Goal: Information Seeking & Learning: Compare options

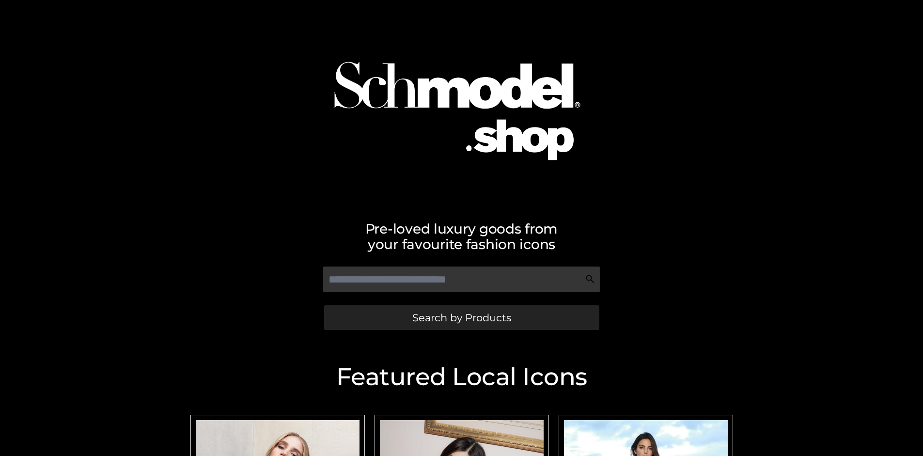
click at [461, 318] on span "Search by Products" at bounding box center [462, 318] width 99 height 10
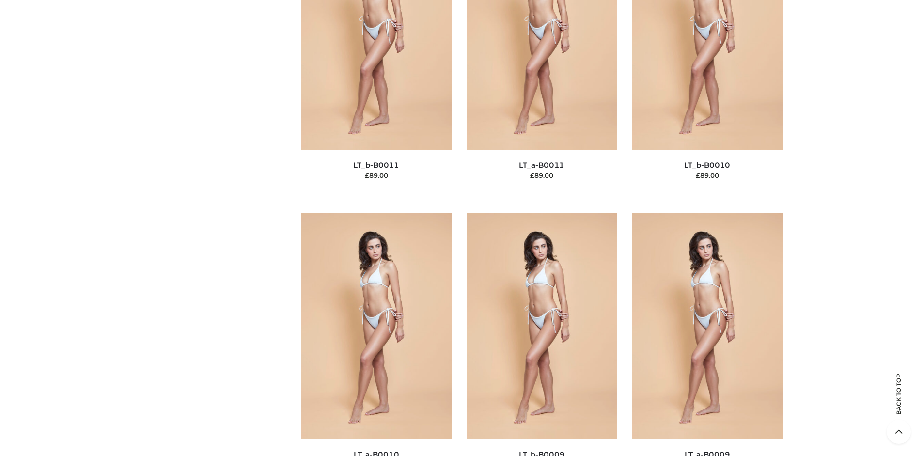
scroll to position [84, 0]
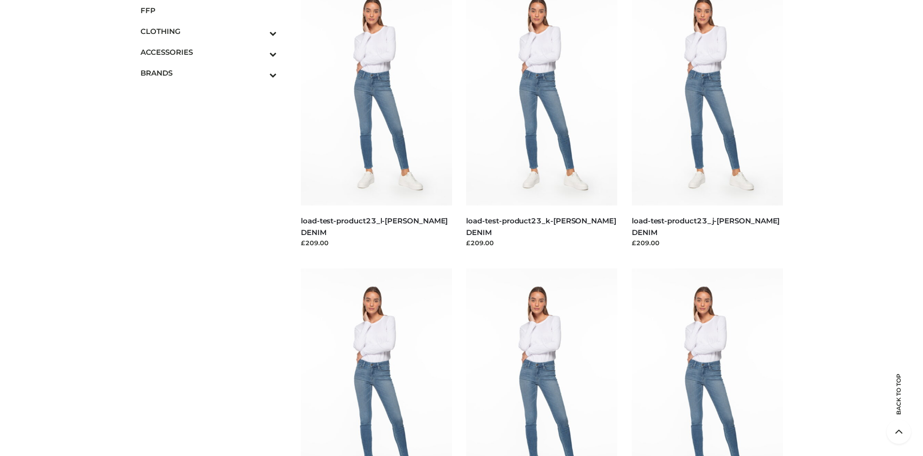
click at [208, 10] on span "FFP" at bounding box center [209, 10] width 137 height 11
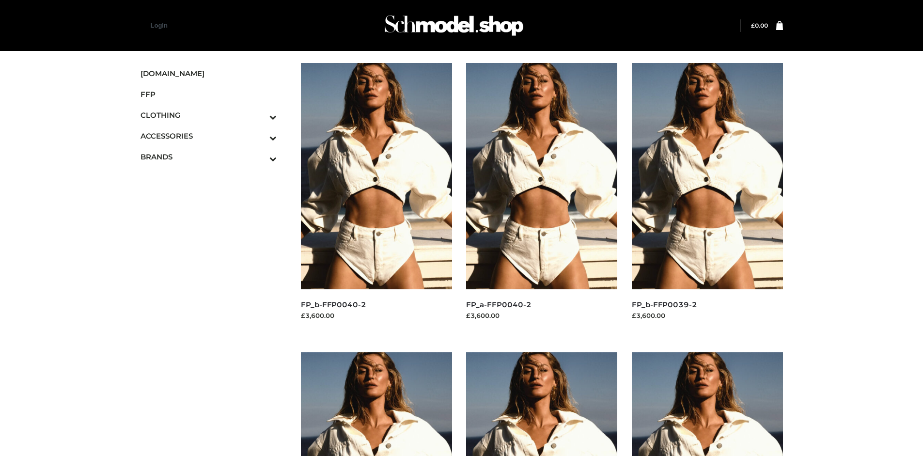
scroll to position [746, 0]
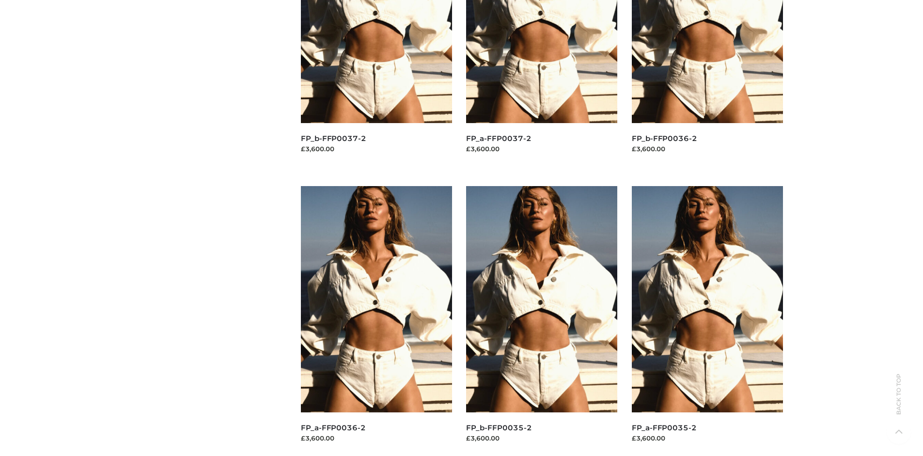
click at [707, 321] on img at bounding box center [707, 299] width 151 height 226
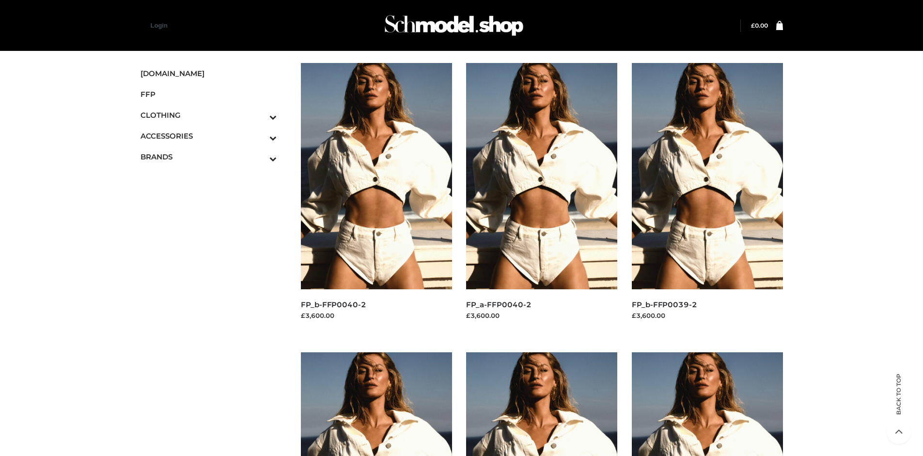
click at [707, 198] on img at bounding box center [707, 176] width 151 height 226
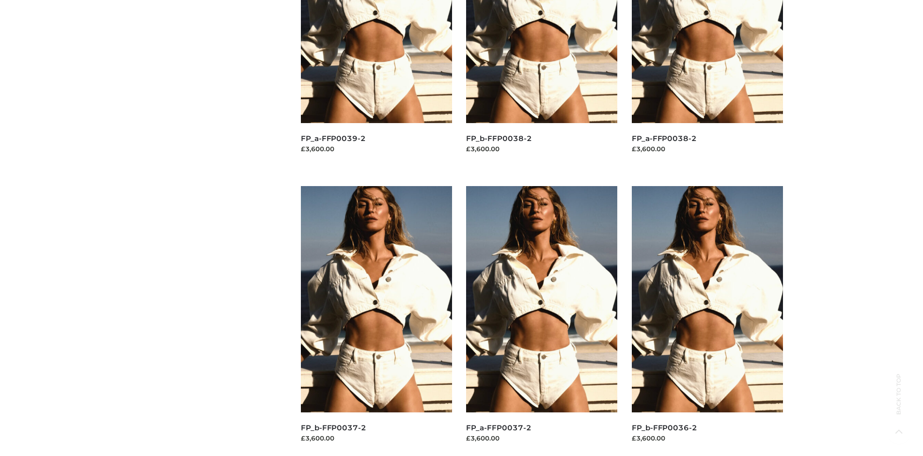
click at [542, 321] on img at bounding box center [541, 299] width 151 height 226
click at [707, 321] on img at bounding box center [707, 299] width 151 height 226
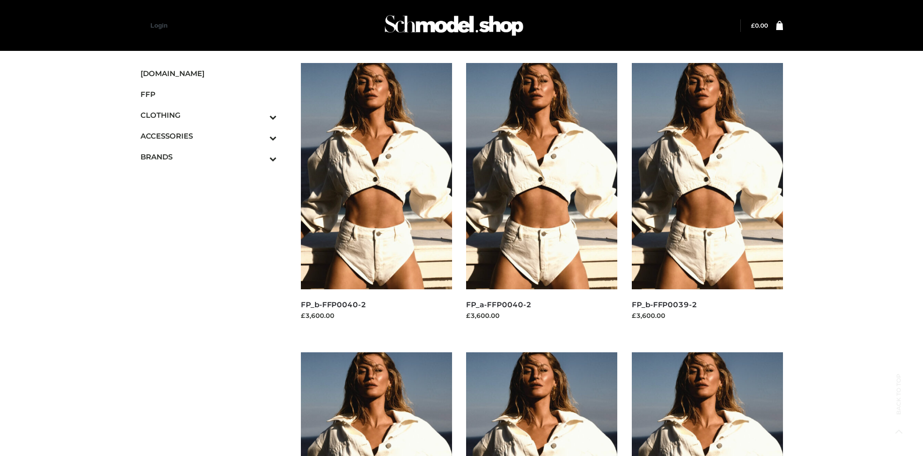
click at [260, 115] on icon "Toggle Submenu" at bounding box center [222, 116] width 109 height 11
click at [213, 157] on span "TOPS" at bounding box center [213, 156] width 127 height 11
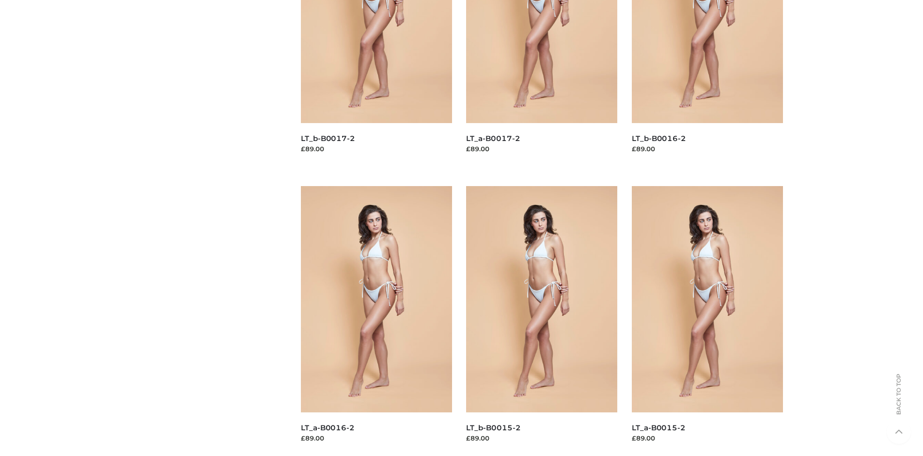
click at [707, 321] on img at bounding box center [707, 299] width 151 height 226
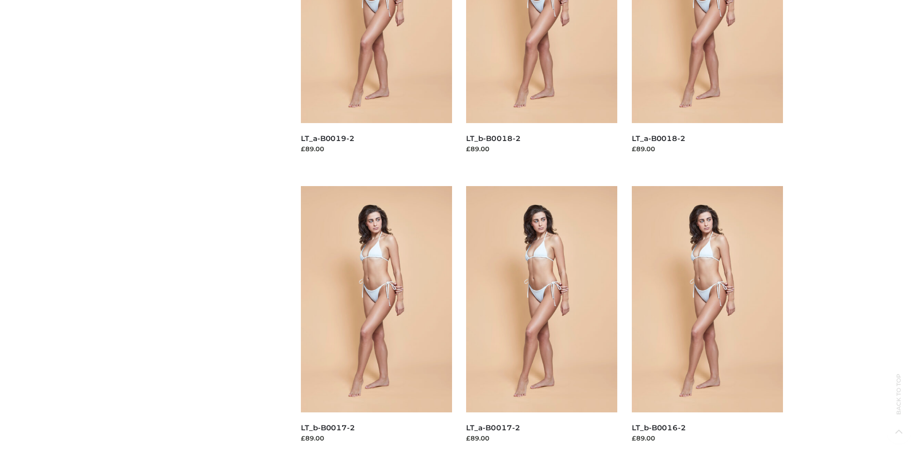
click at [376, 321] on img at bounding box center [376, 299] width 151 height 226
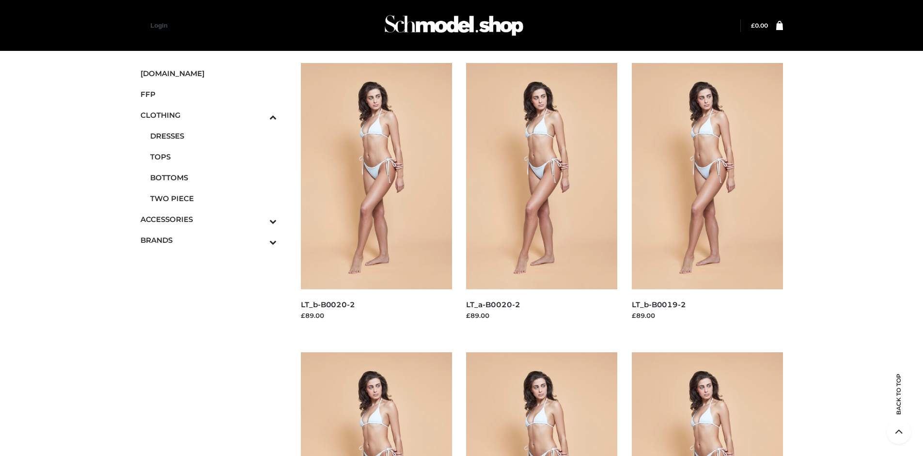
click at [260, 240] on icon "Toggle Submenu" at bounding box center [222, 242] width 109 height 11
click at [213, 198] on span "PARKERSMITH" at bounding box center [213, 198] width 127 height 11
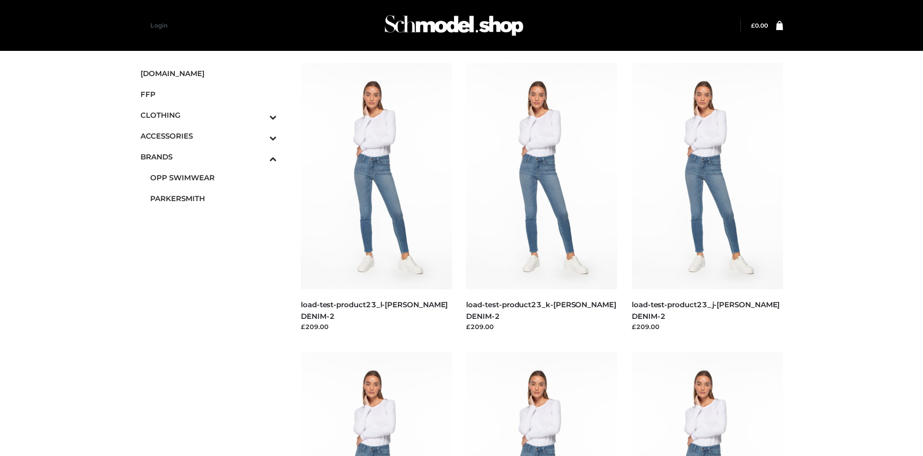
click at [376, 198] on img at bounding box center [376, 176] width 151 height 226
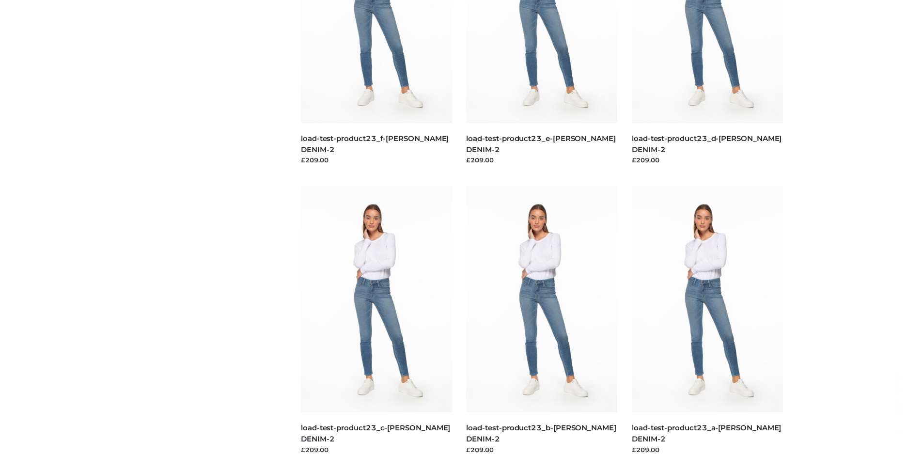
click at [542, 321] on img at bounding box center [541, 299] width 151 height 226
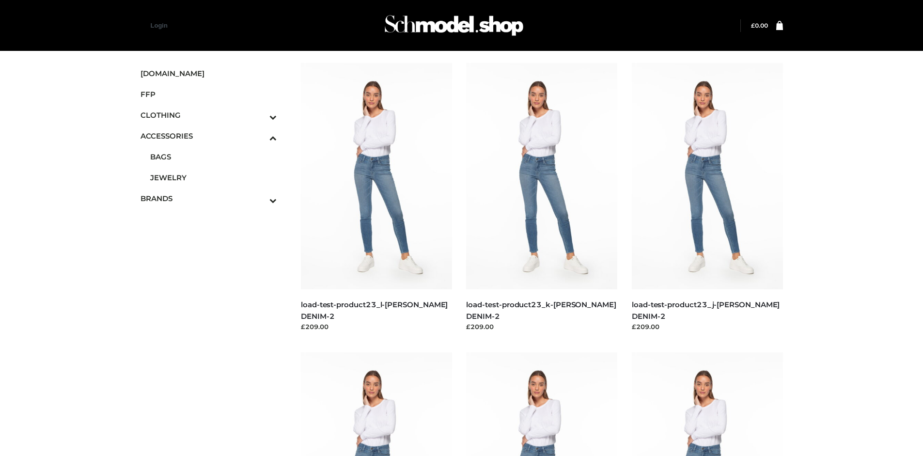
click at [213, 177] on span "JEWELRY" at bounding box center [213, 177] width 127 height 11
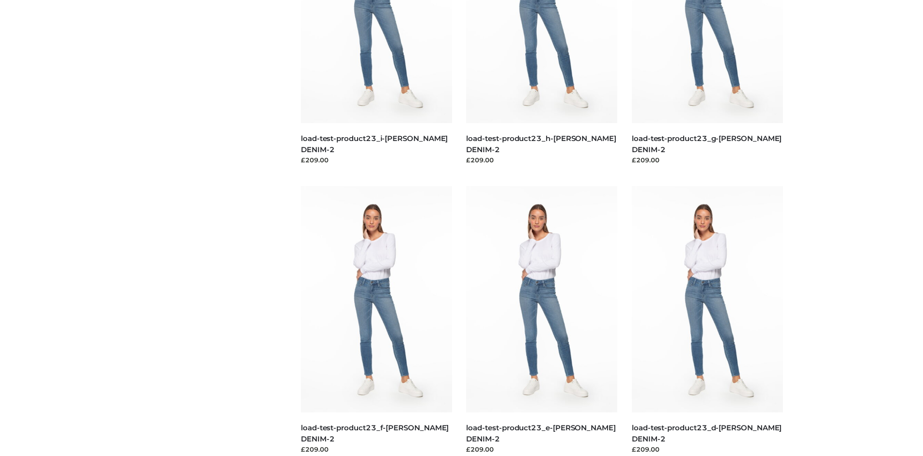
click at [542, 321] on img at bounding box center [541, 299] width 151 height 226
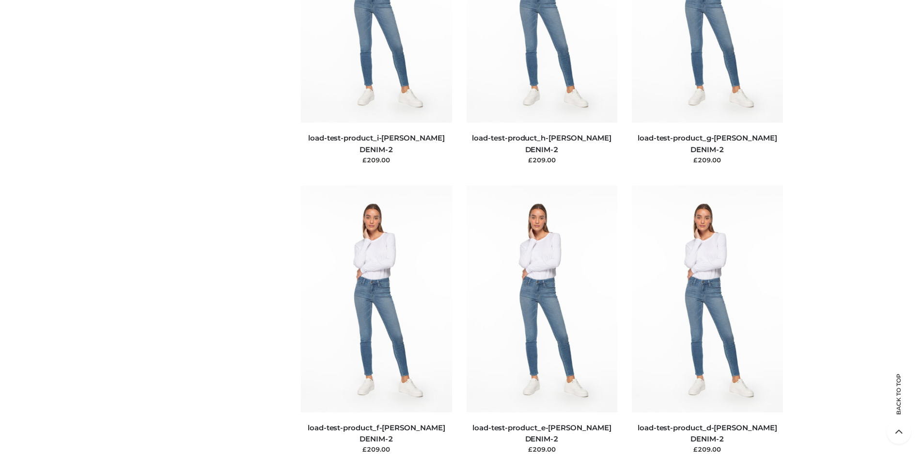
click at [542, 320] on img at bounding box center [542, 299] width 151 height 226
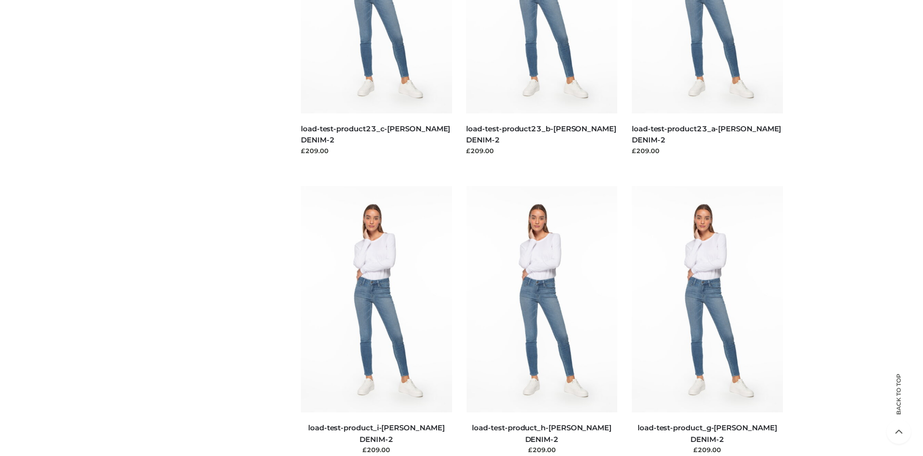
click at [707, 321] on img at bounding box center [707, 299] width 151 height 226
